Goal: Task Accomplishment & Management: Manage account settings

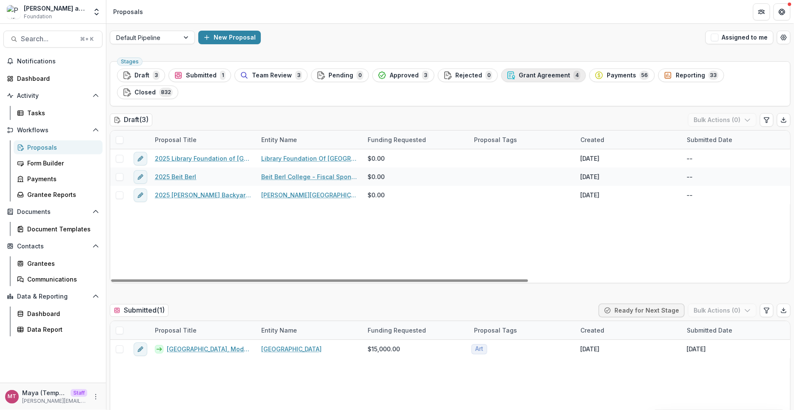
click at [530, 71] on div "Grant Agreement 4" at bounding box center [544, 75] width 74 height 9
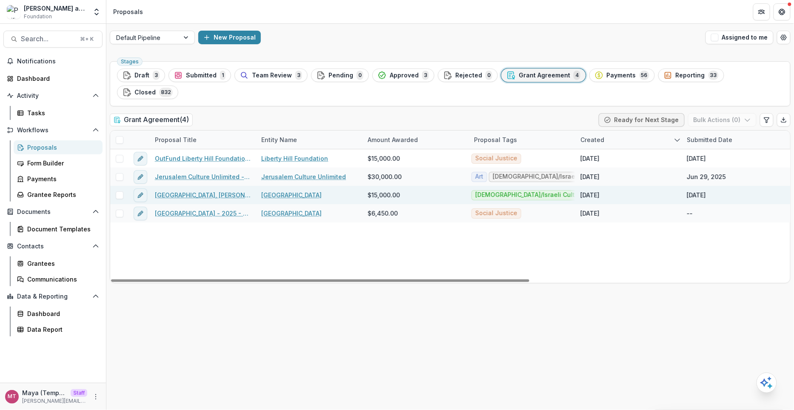
click at [227, 191] on link "Skirball Cultural Center, Therman Statom's To Dwell in a Glass House Exhibition…" at bounding box center [203, 195] width 96 height 9
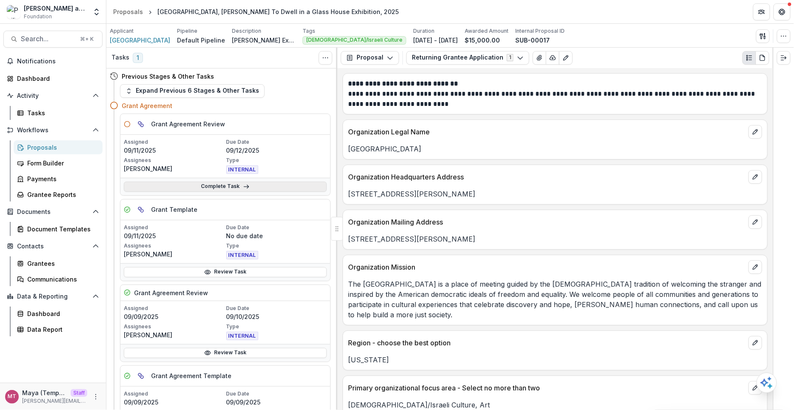
click at [184, 186] on link "Complete Task" at bounding box center [225, 187] width 203 height 10
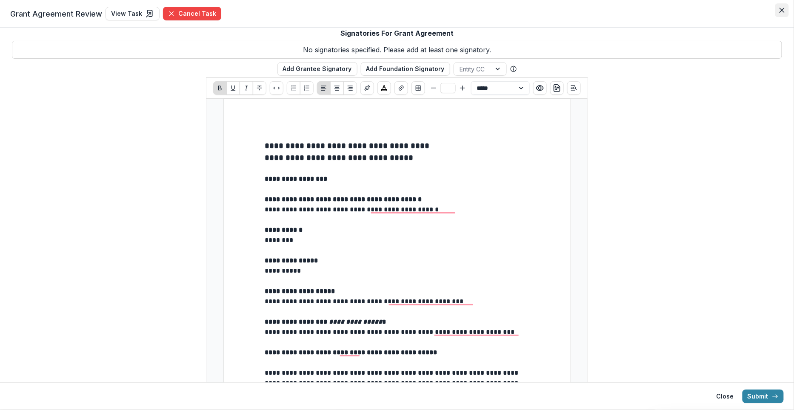
click at [782, 11] on icon "Close" at bounding box center [782, 10] width 5 height 5
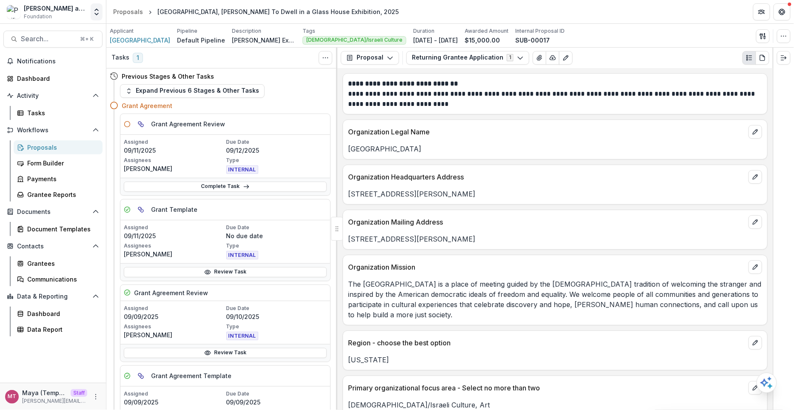
click at [96, 16] on icon "Open entity switcher" at bounding box center [96, 12] width 9 height 9
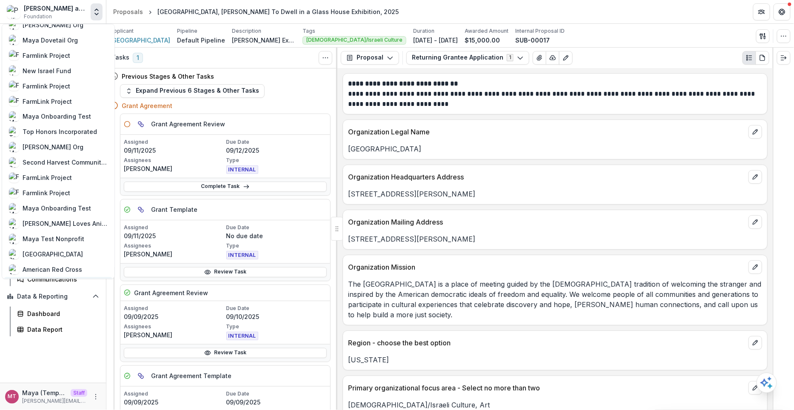
scroll to position [546, 0]
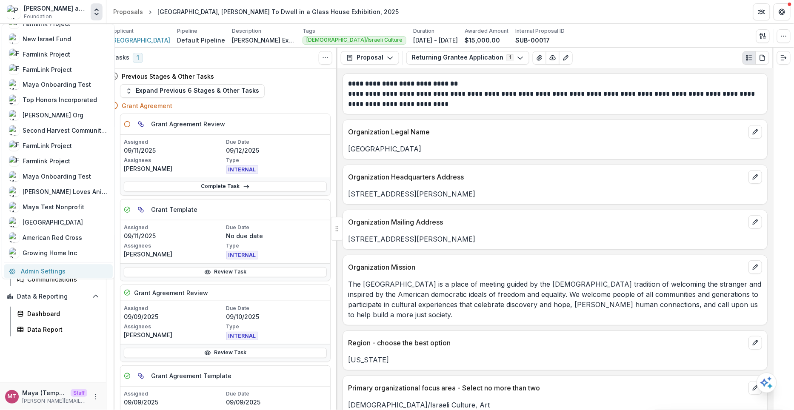
click at [37, 272] on link "Admin Settings" at bounding box center [58, 271] width 109 height 14
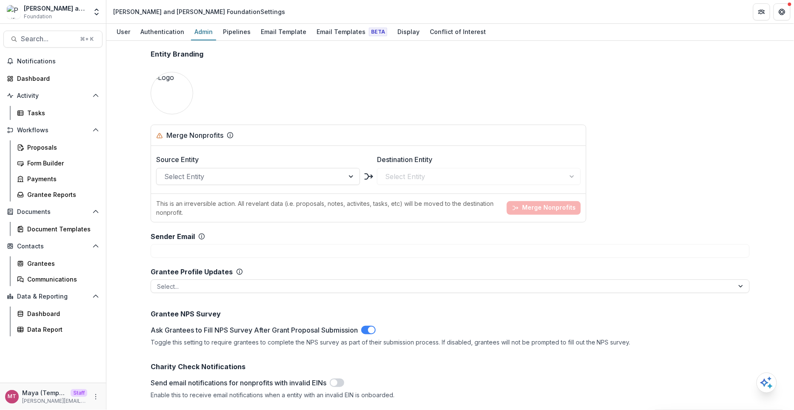
scroll to position [870, 0]
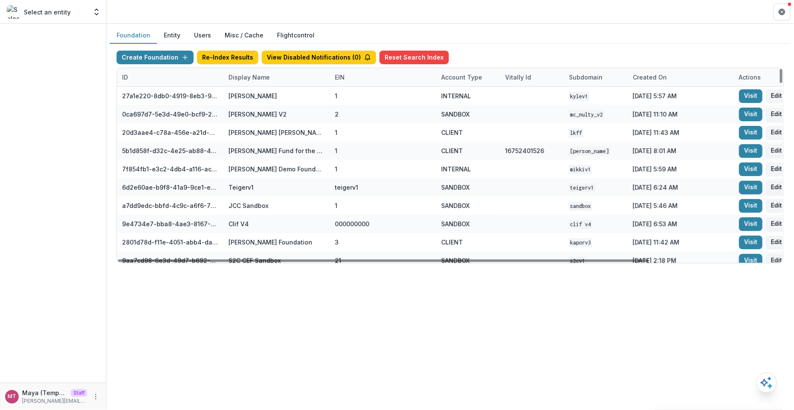
click at [254, 83] on div "Display Name" at bounding box center [277, 77] width 106 height 18
click at [255, 95] on input at bounding box center [276, 96] width 102 height 14
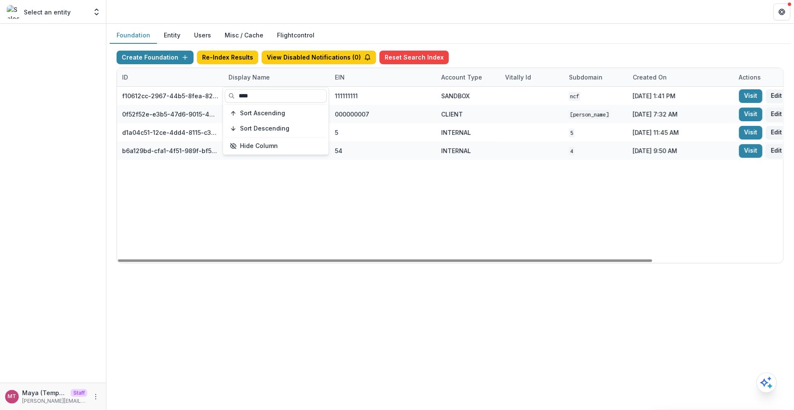
type input "****"
click at [467, 53] on div "Create Foundation Re-Index Results View Disabled Notifications ( 0 ) Reset Sear…" at bounding box center [451, 59] width 668 height 17
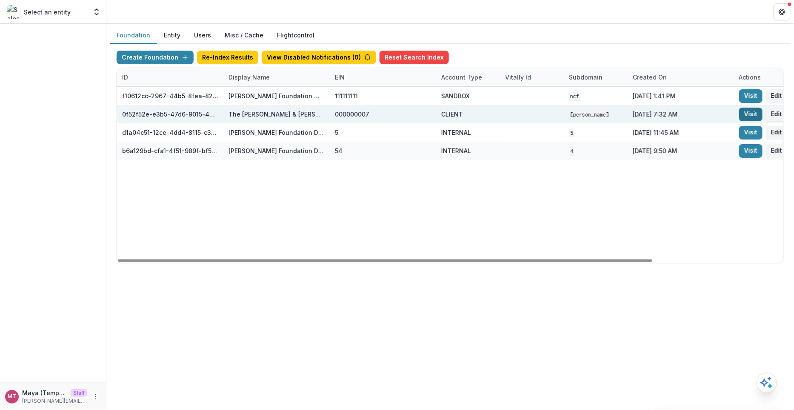
click at [759, 113] on link "Visit" at bounding box center [750, 115] width 23 height 14
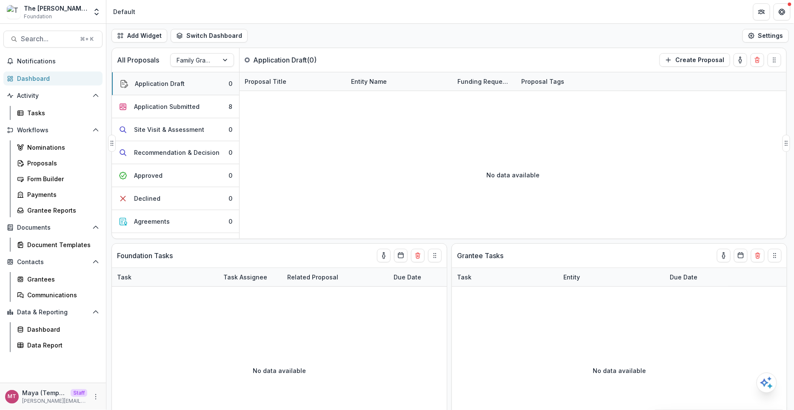
click at [181, 94] on button "Application Draft 0" at bounding box center [175, 83] width 127 height 23
click at [180, 103] on div "Application Submitted" at bounding box center [167, 106] width 66 height 9
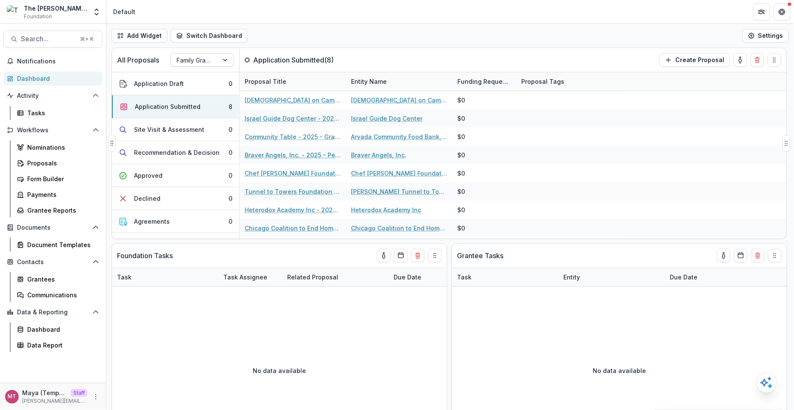
click at [203, 61] on div at bounding box center [195, 60] width 36 height 11
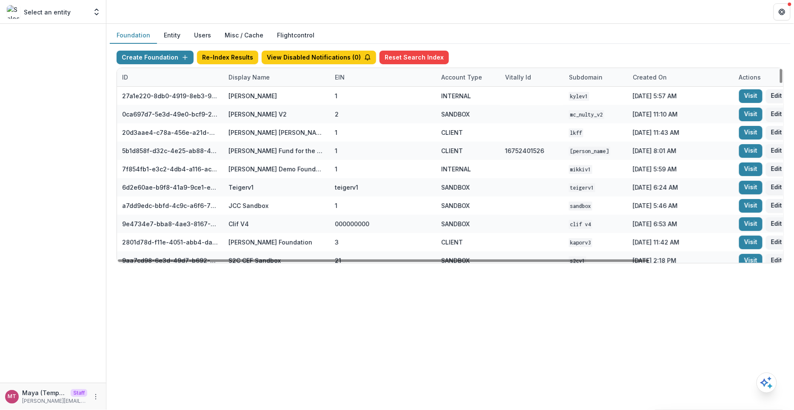
click at [249, 78] on div "Display Name" at bounding box center [250, 77] width 52 height 9
click at [255, 94] on input at bounding box center [276, 96] width 102 height 14
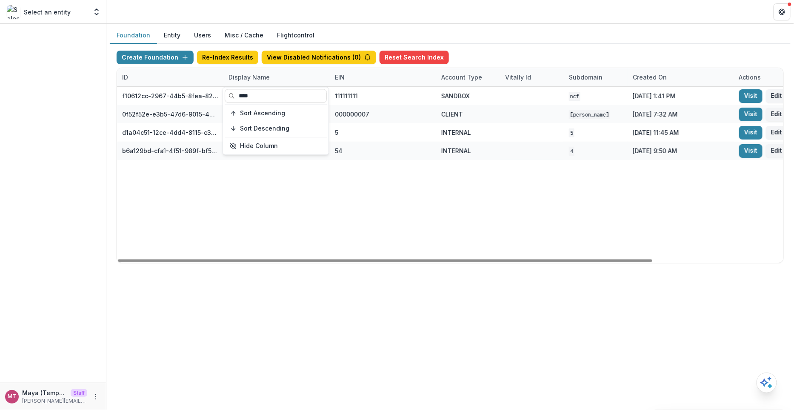
type input "****"
click at [506, 31] on div "Foundation Entity Users Misc / Cache Flightcontrol" at bounding box center [450, 35] width 681 height 17
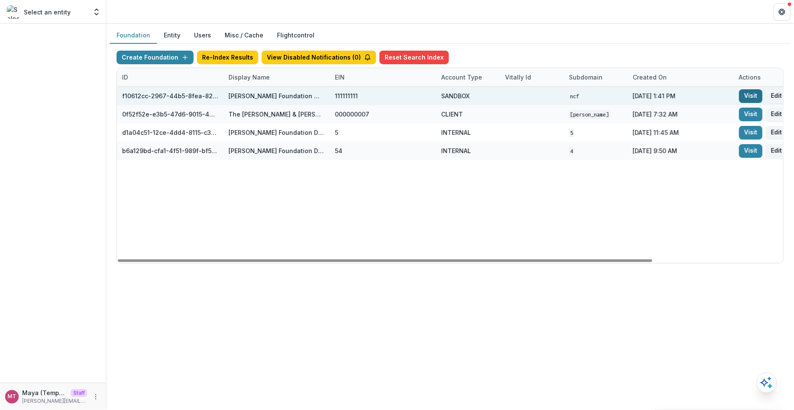
click at [754, 99] on link "Visit" at bounding box center [750, 96] width 23 height 14
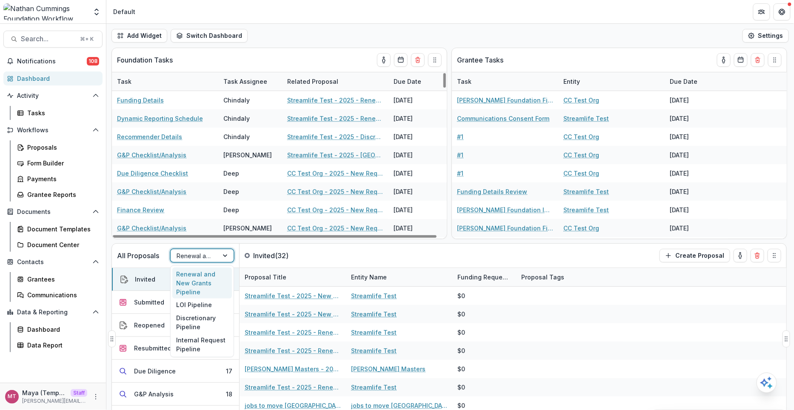
click at [207, 258] on div at bounding box center [195, 256] width 36 height 11
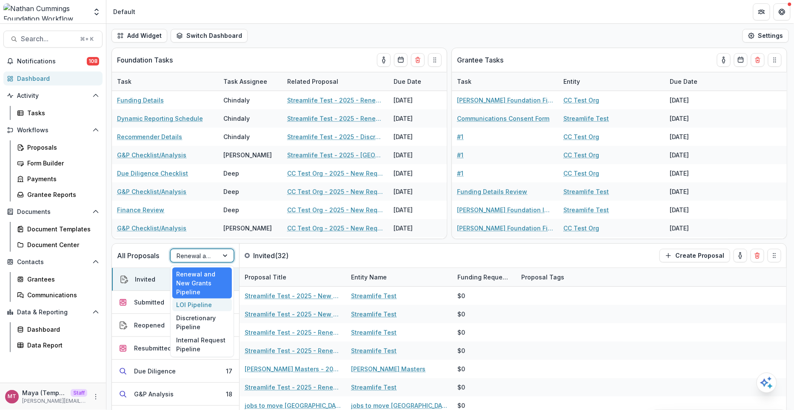
click at [205, 299] on div "LOI Pipeline" at bounding box center [202, 305] width 60 height 13
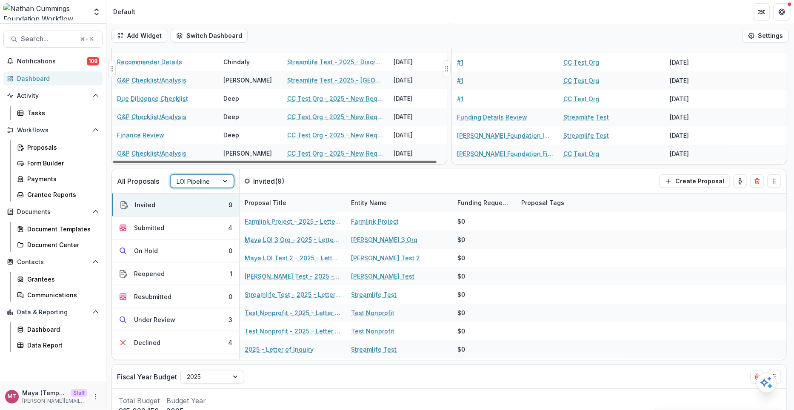
scroll to position [74, 0]
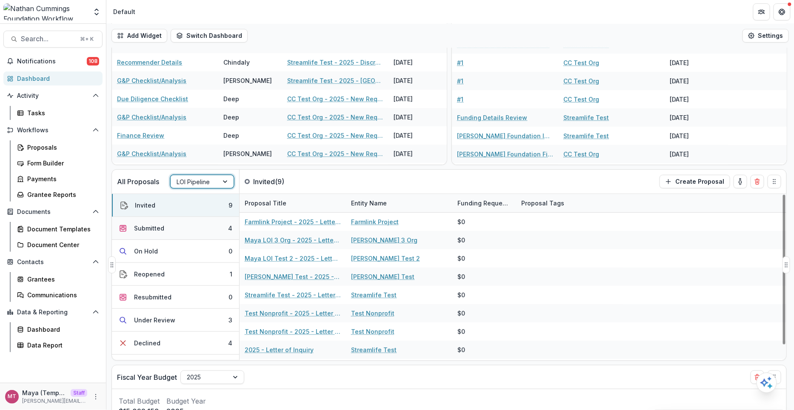
click at [186, 228] on button "Submitted 4" at bounding box center [175, 228] width 127 height 23
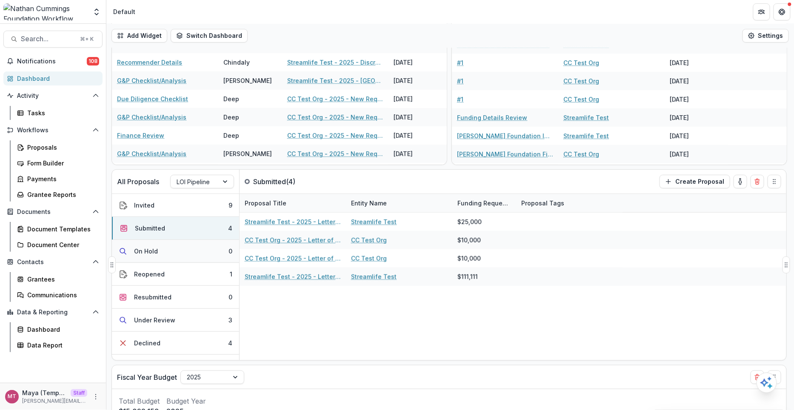
click at [184, 248] on button "On Hold 0" at bounding box center [175, 251] width 127 height 23
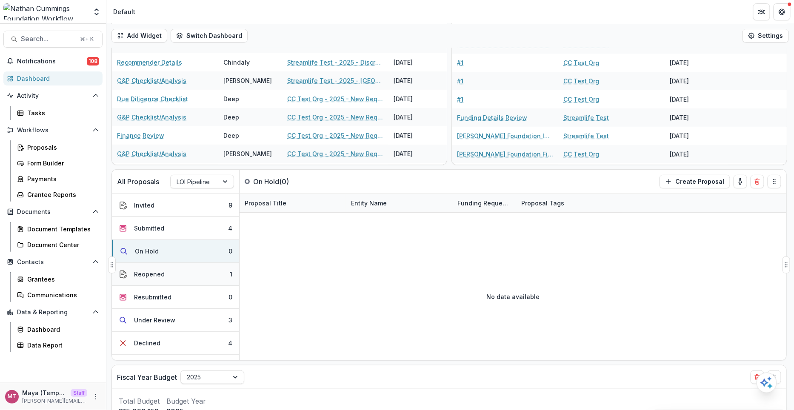
click at [178, 270] on button "Reopened 1" at bounding box center [175, 274] width 127 height 23
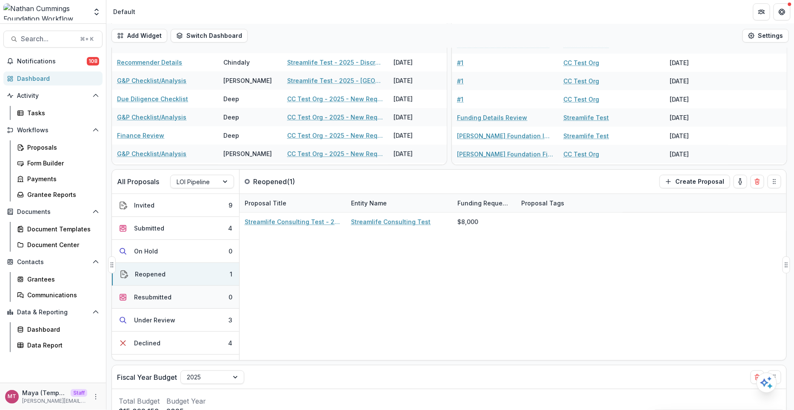
click at [174, 297] on button "Resubmitted 0" at bounding box center [175, 297] width 127 height 23
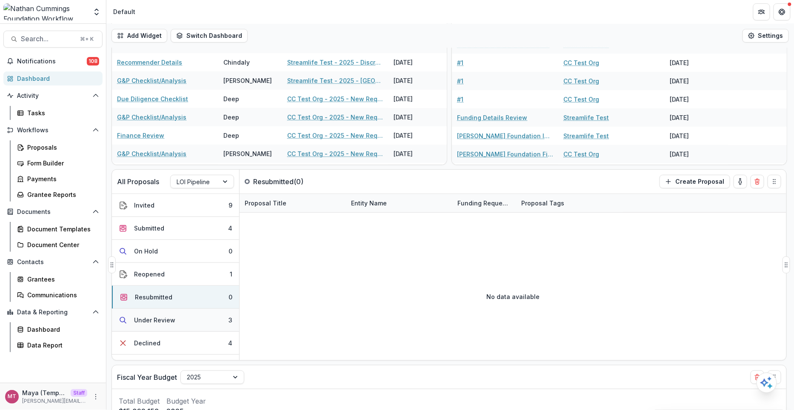
click at [174, 317] on button "Under Review 3" at bounding box center [175, 320] width 127 height 23
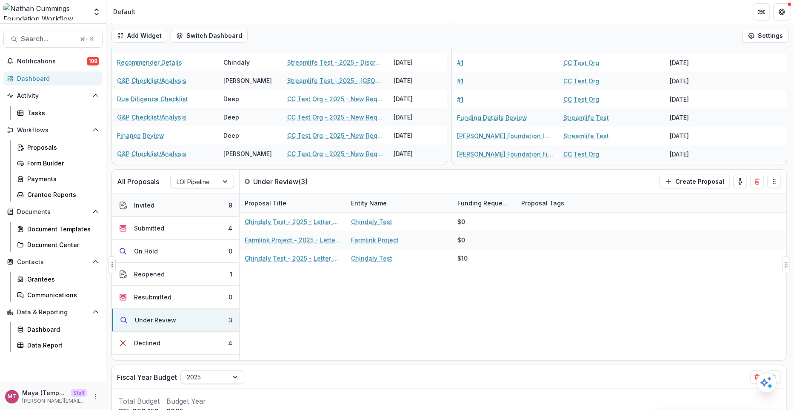
click at [198, 203] on button "Invited 9" at bounding box center [175, 205] width 127 height 23
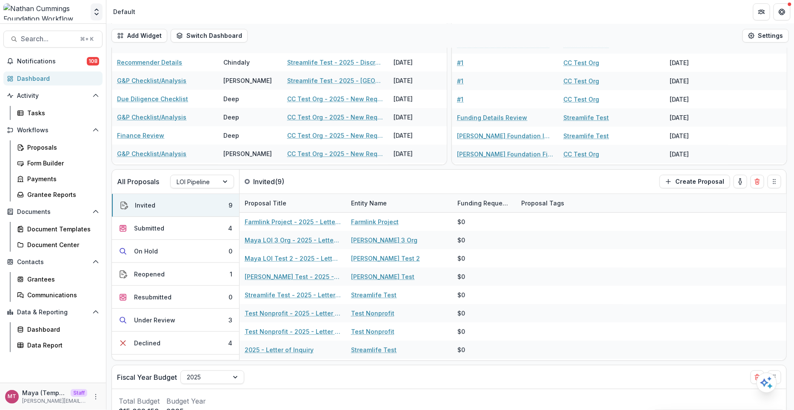
click at [96, 17] on button "Open entity switcher" at bounding box center [97, 11] width 12 height 17
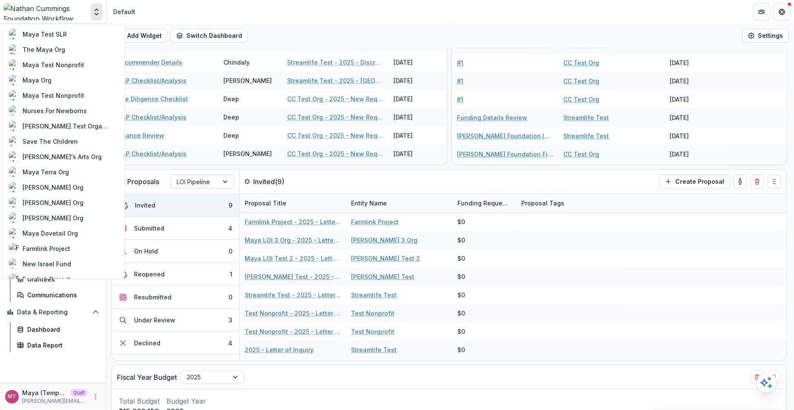
scroll to position [546, 0]
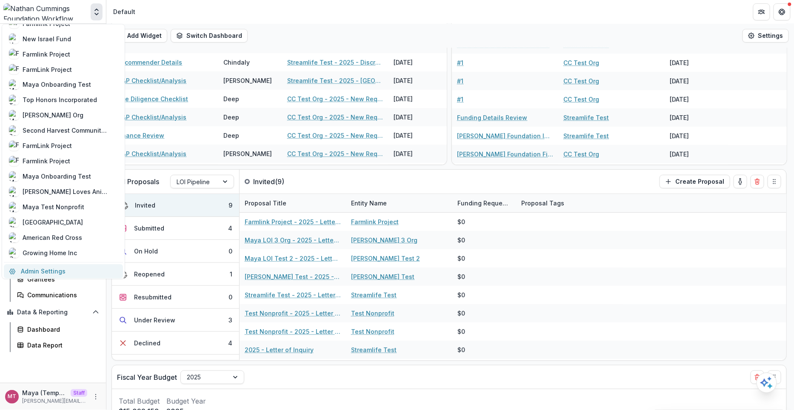
click at [67, 272] on link "Admin Settings" at bounding box center [63, 271] width 119 height 14
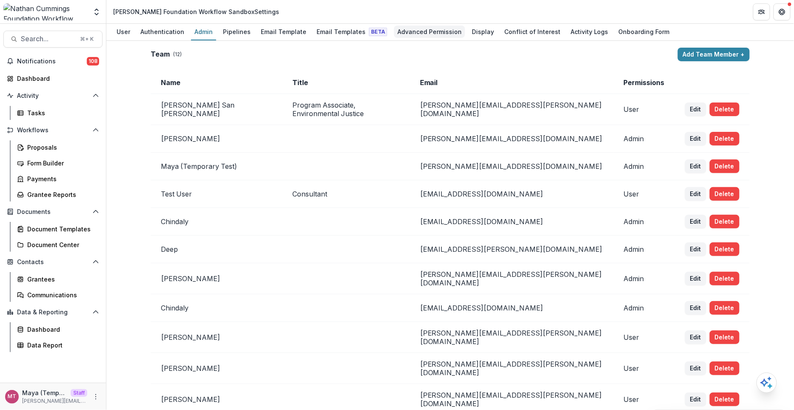
click at [436, 35] on div "Advanced Permission" at bounding box center [429, 32] width 71 height 12
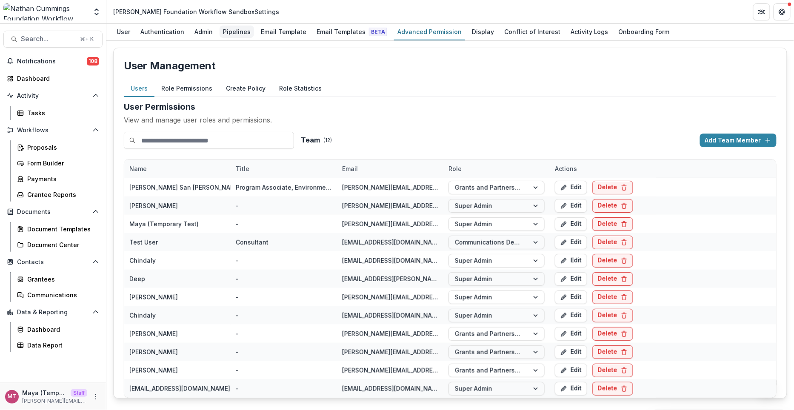
click at [234, 35] on div "Pipelines" at bounding box center [237, 32] width 34 height 12
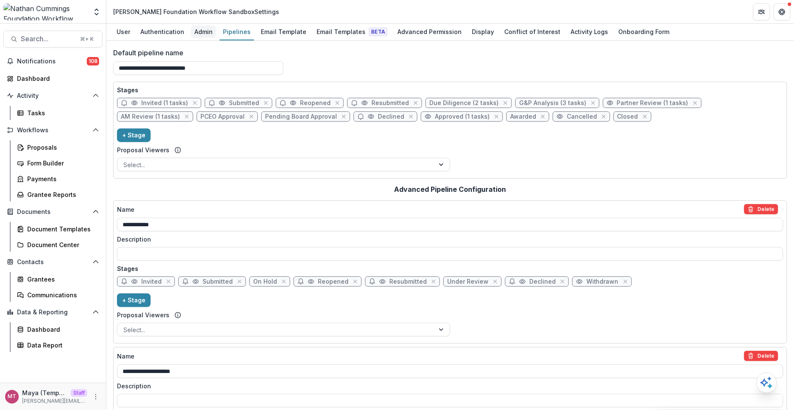
click at [202, 32] on div "Admin" at bounding box center [203, 32] width 25 height 12
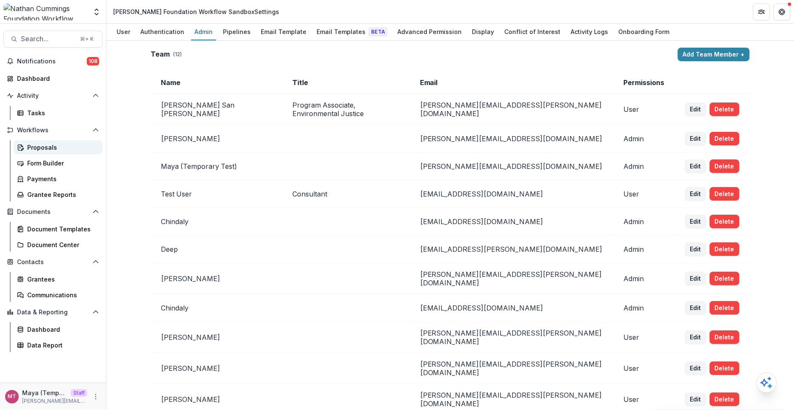
click at [40, 148] on div "Proposals" at bounding box center [61, 147] width 69 height 9
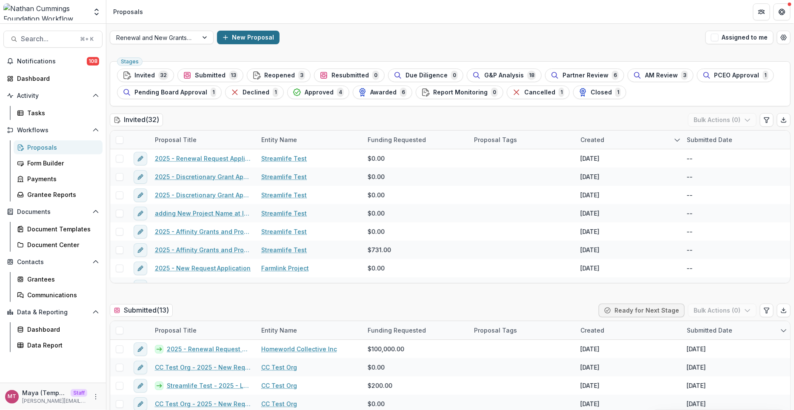
click at [240, 39] on button "New Proposal" at bounding box center [248, 38] width 63 height 14
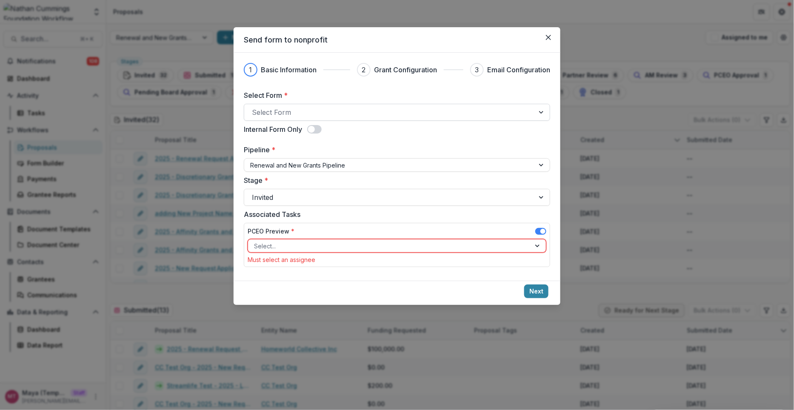
click at [305, 115] on div at bounding box center [389, 112] width 275 height 12
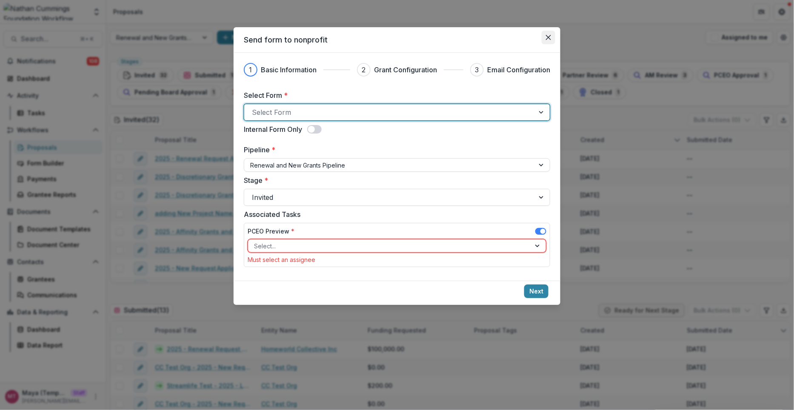
click at [543, 43] on button "Close" at bounding box center [549, 38] width 14 height 14
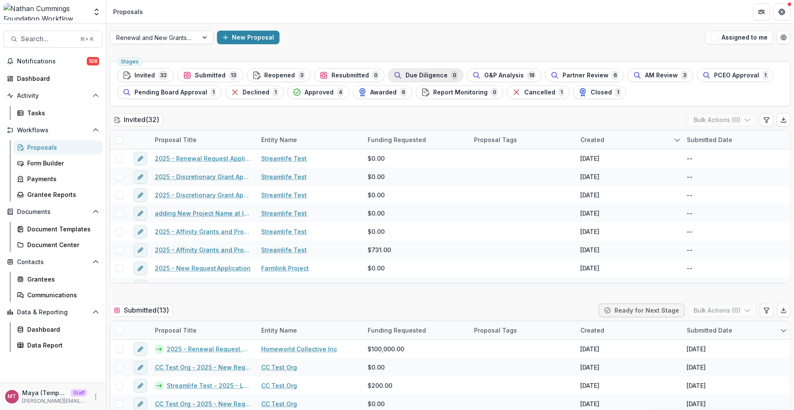
click at [425, 71] on div "Due Diligence 0" at bounding box center [426, 75] width 64 height 9
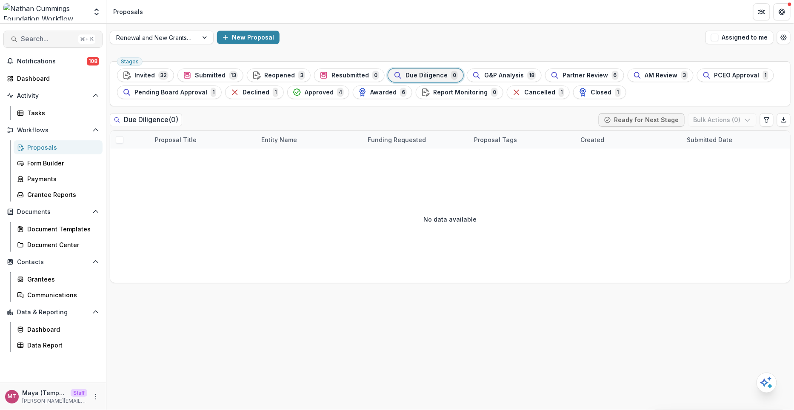
click at [55, 34] on button "Search... ⌘ + K" at bounding box center [52, 39] width 99 height 17
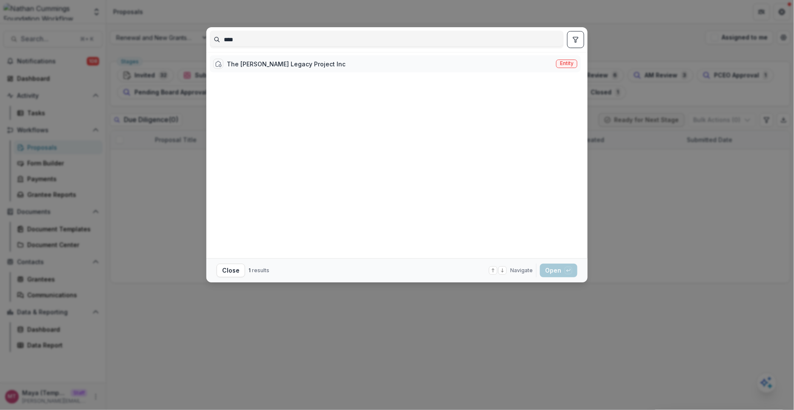
type input "****"
click at [275, 60] on div "The [PERSON_NAME] Legacy Project Inc" at bounding box center [286, 64] width 119 height 9
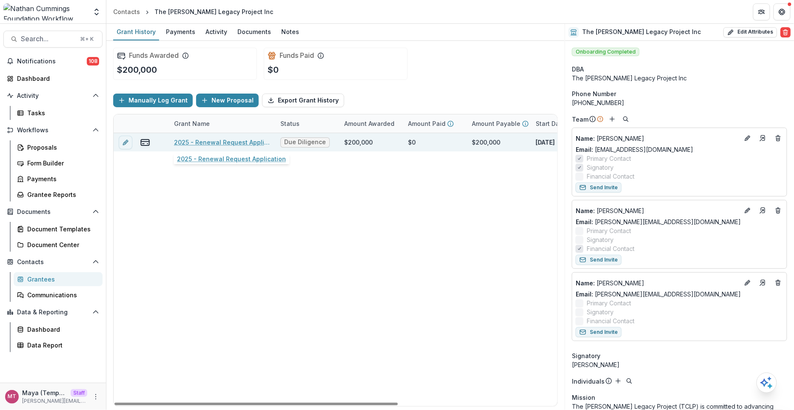
click at [226, 139] on link "2025 - Renewal Request Application" at bounding box center [222, 142] width 96 height 9
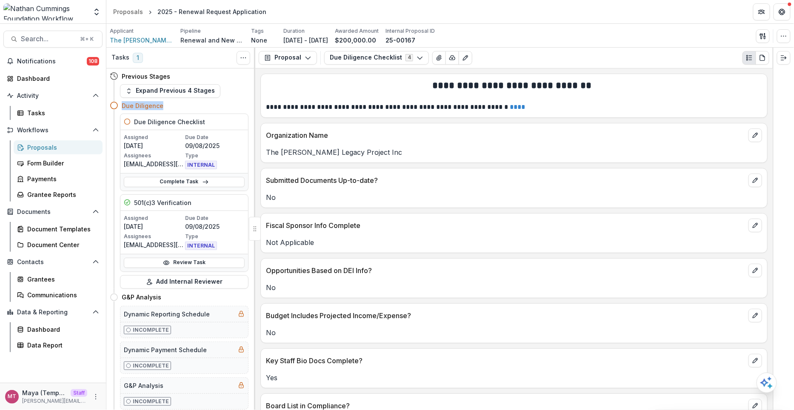
drag, startPoint x: 164, startPoint y: 105, endPoint x: 120, endPoint y: 104, distance: 44.7
click at [120, 104] on div "Due Diligence" at bounding box center [179, 106] width 139 height 16
copy h4 "Due Diligence"
click at [134, 14] on div "Proposals" at bounding box center [128, 11] width 30 height 9
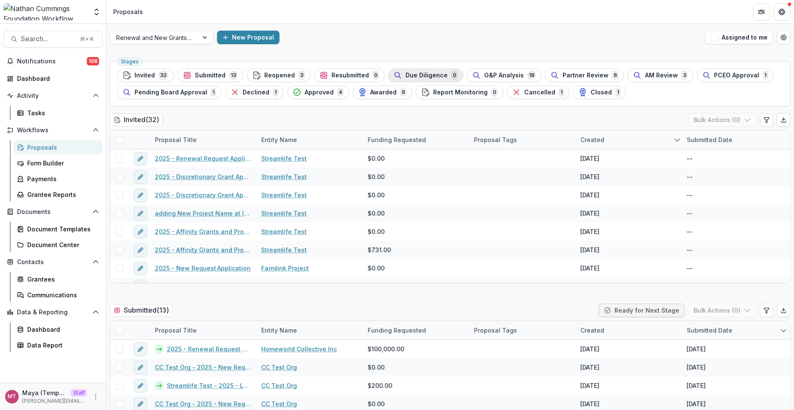
click at [419, 71] on div "Due Diligence 0" at bounding box center [426, 75] width 64 height 9
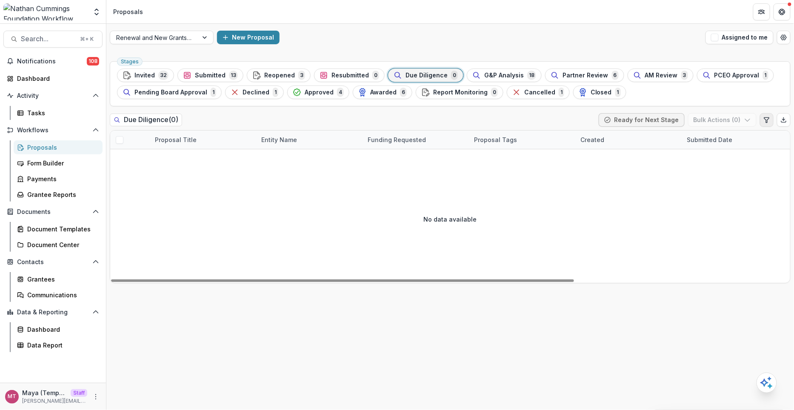
click at [764, 120] on icon "Edit table settings" at bounding box center [767, 120] width 7 height 7
select select "******"
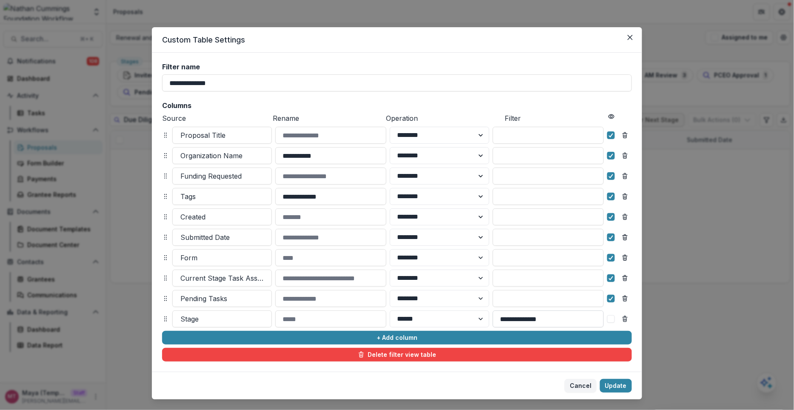
click at [553, 320] on input "**********" at bounding box center [548, 319] width 111 height 17
type input "**********"
click at [616, 387] on button "Update" at bounding box center [616, 386] width 32 height 14
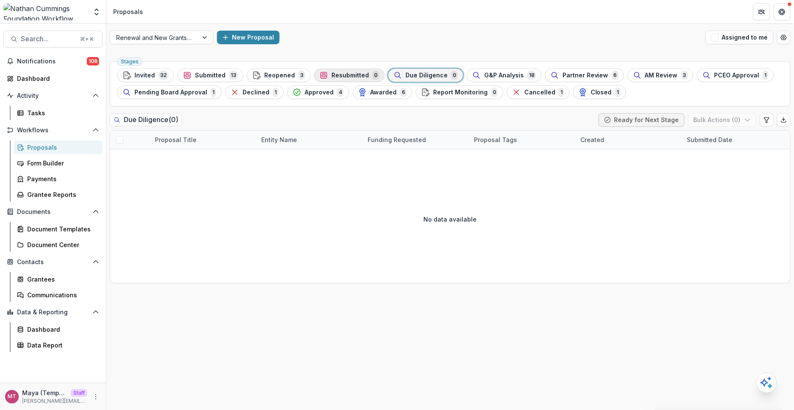
click at [345, 79] on div "Resubmitted 0" at bounding box center [350, 75] width 60 height 9
click at [412, 76] on span "Due Diligence" at bounding box center [427, 75] width 42 height 7
